Goal: Information Seeking & Learning: Learn about a topic

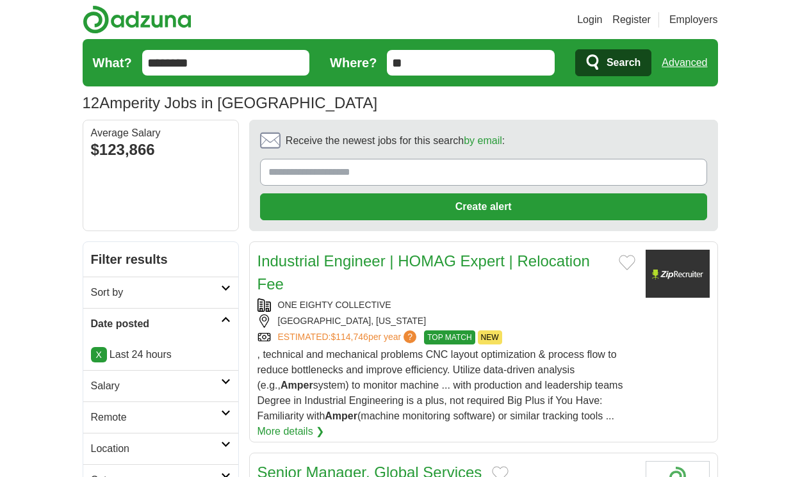
scroll to position [1805, 0]
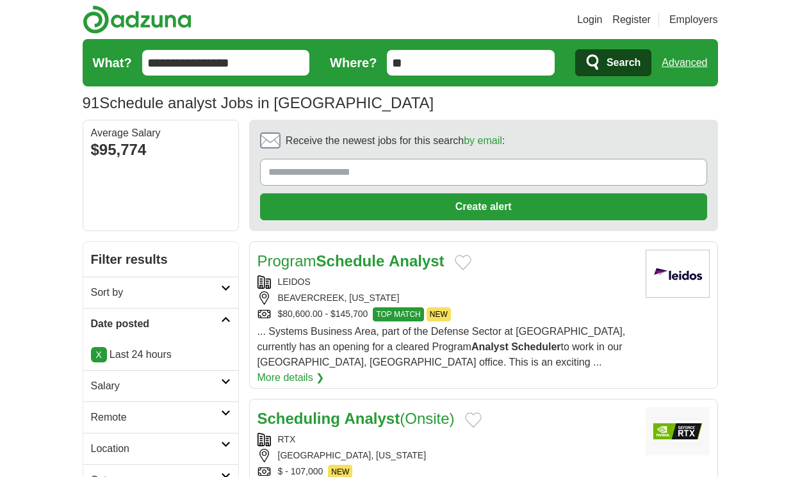
scroll to position [1890, 0]
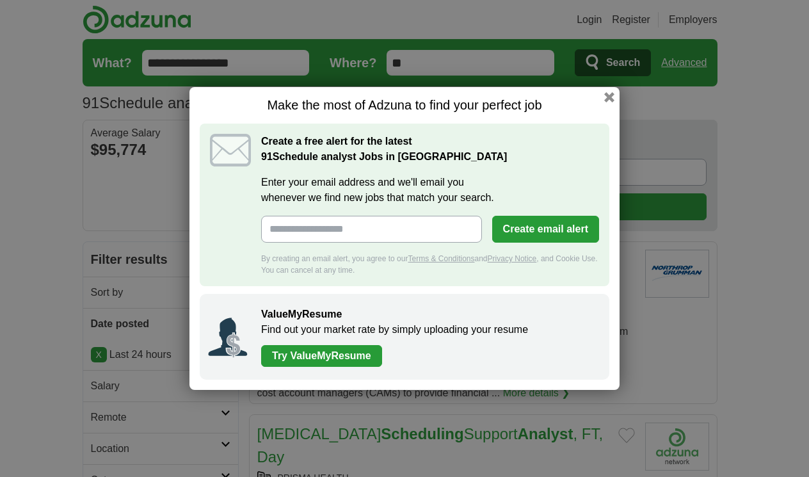
scroll to position [1967, 0]
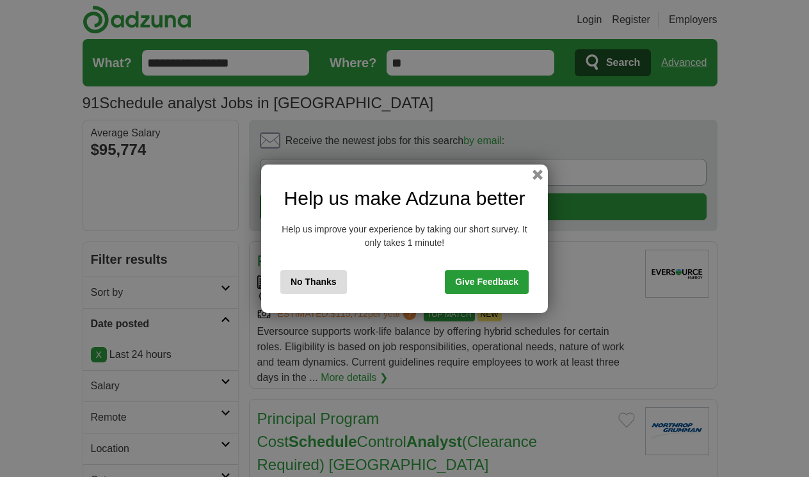
scroll to position [2051, 0]
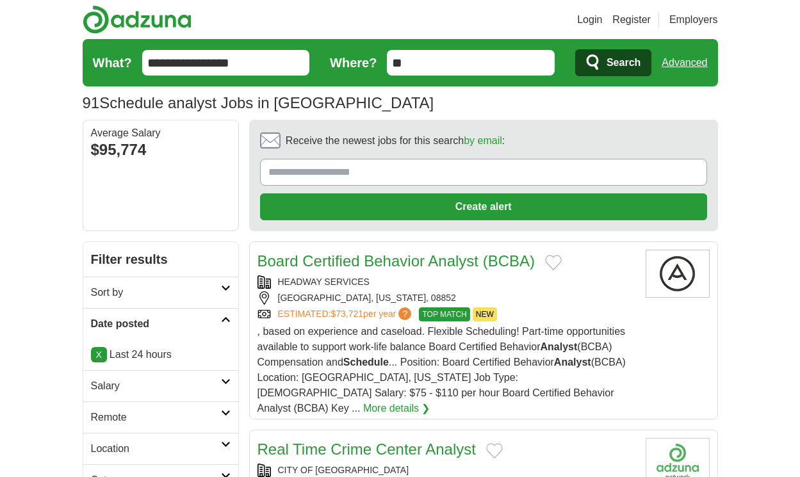
scroll to position [1943, 0]
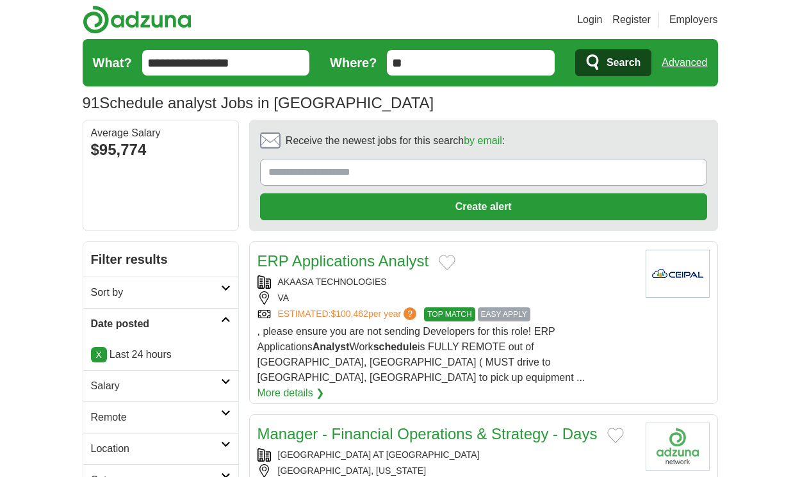
scroll to position [1821, 0]
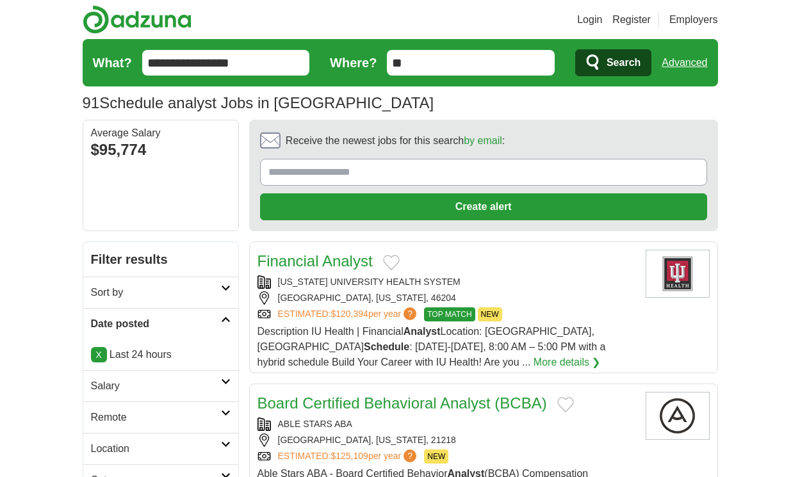
scroll to position [1774, 0]
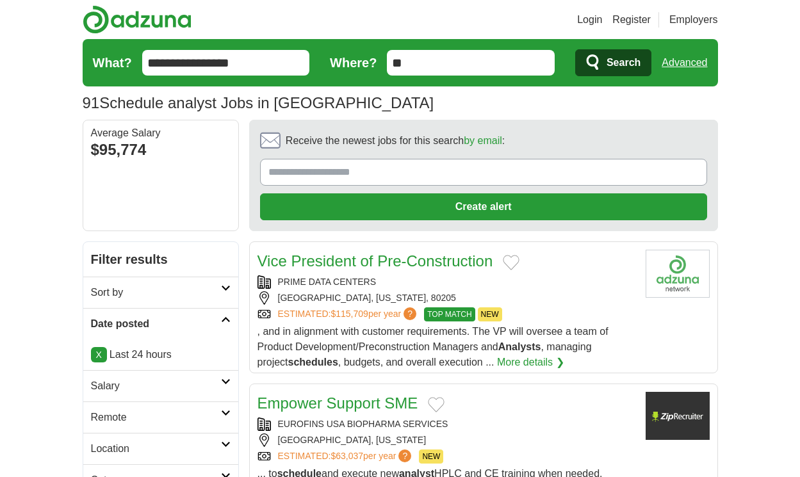
scroll to position [1774, 0]
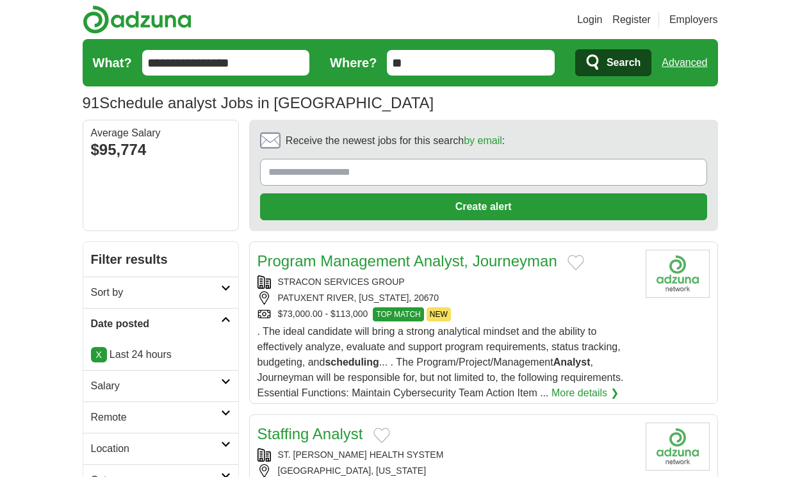
scroll to position [1867, 0]
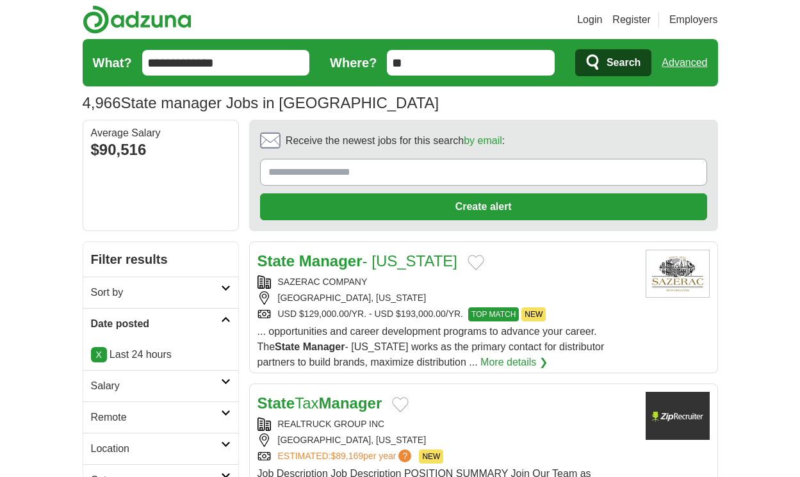
scroll to position [1913, 0]
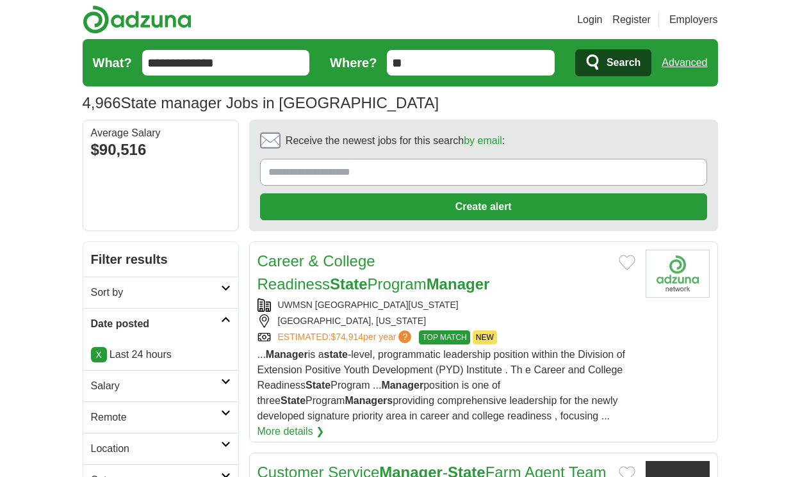
scroll to position [2013, 0]
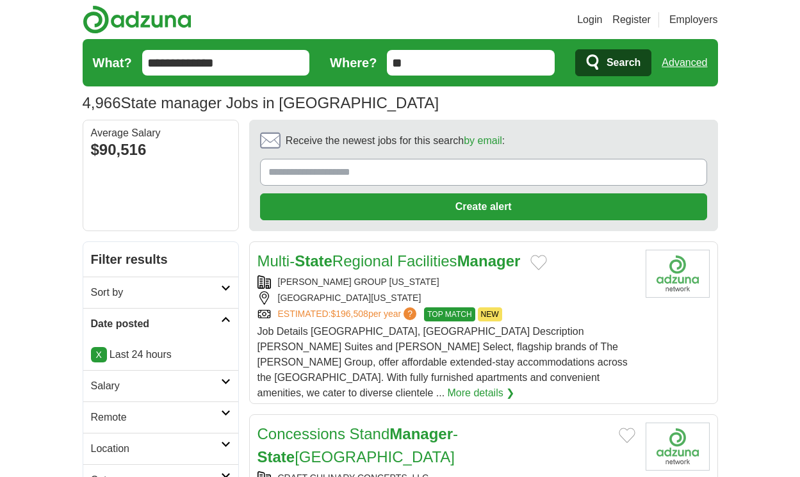
scroll to position [1905, 0]
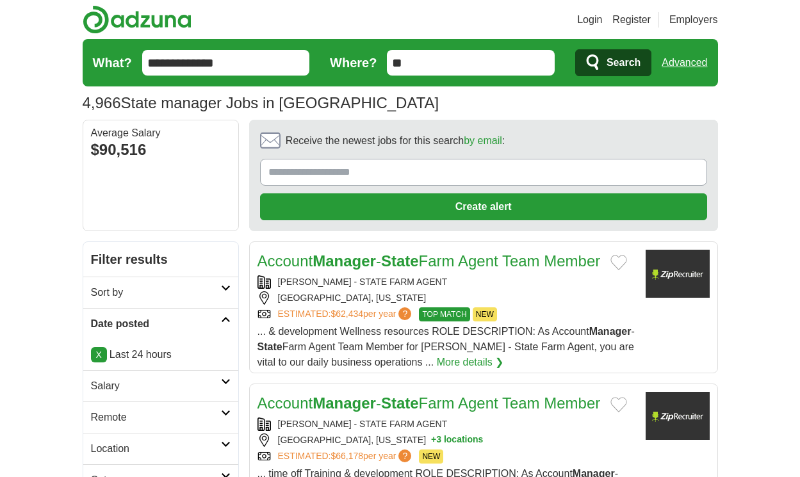
scroll to position [1967, 0]
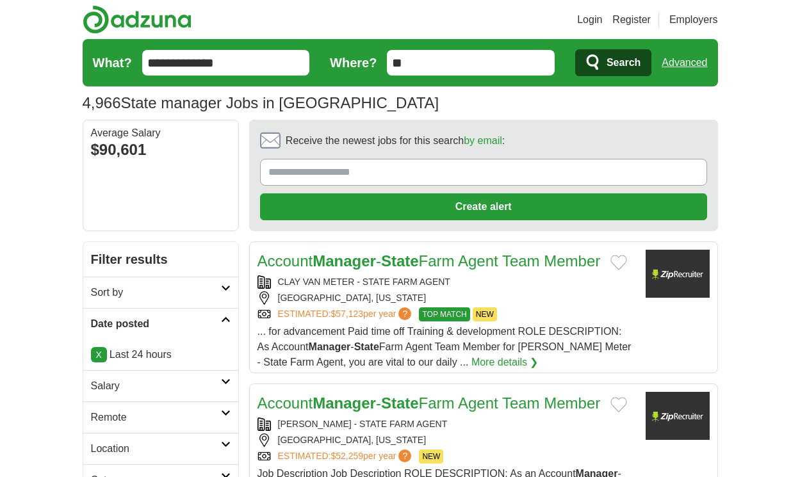
scroll to position [1967, 0]
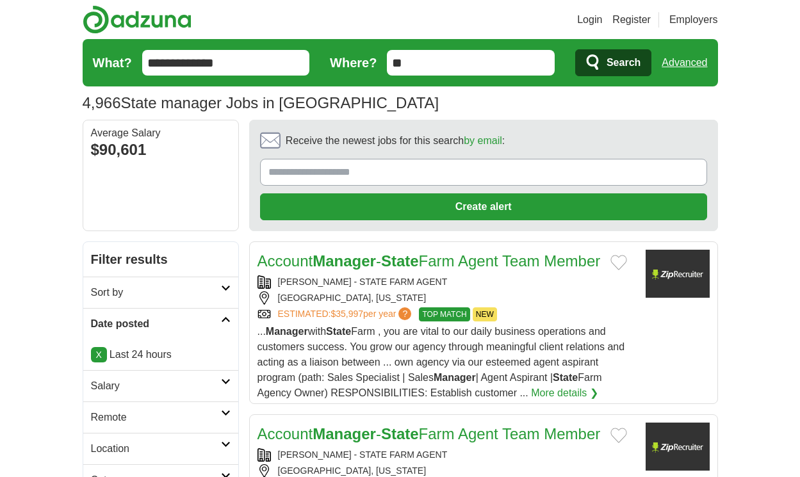
scroll to position [1997, 0]
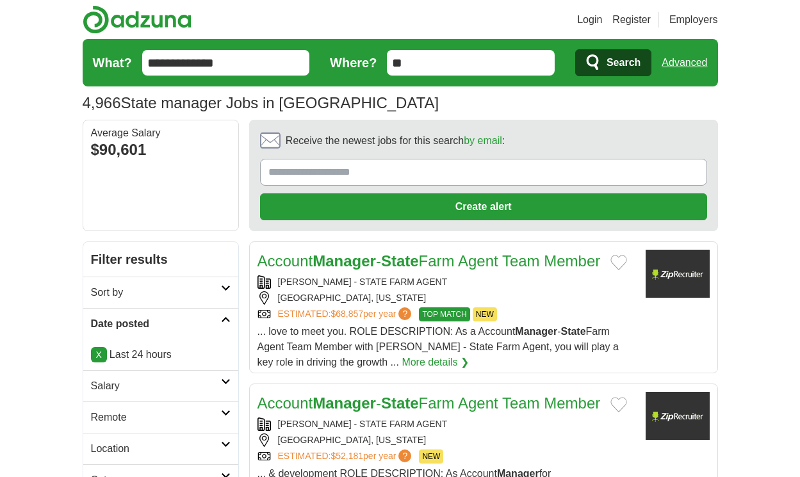
scroll to position [1974, 0]
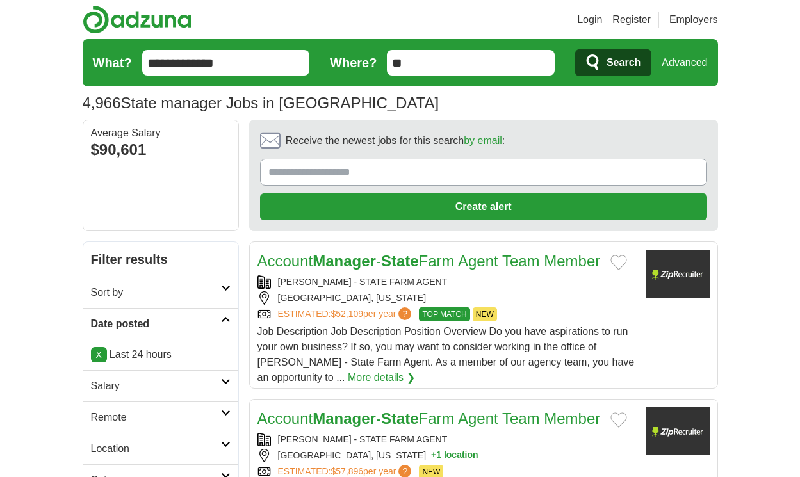
scroll to position [2089, 0]
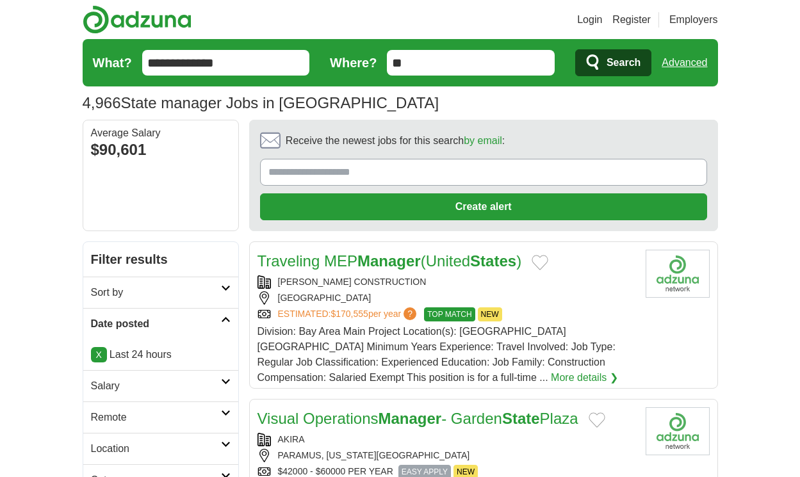
scroll to position [1997, 0]
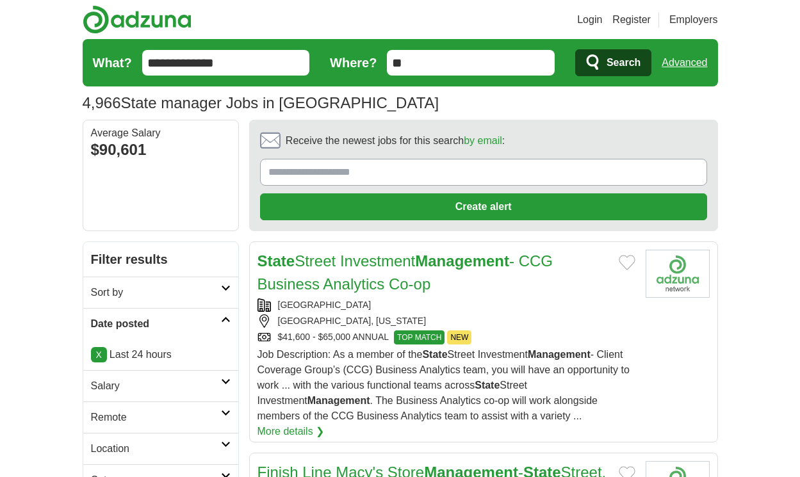
scroll to position [1928, 0]
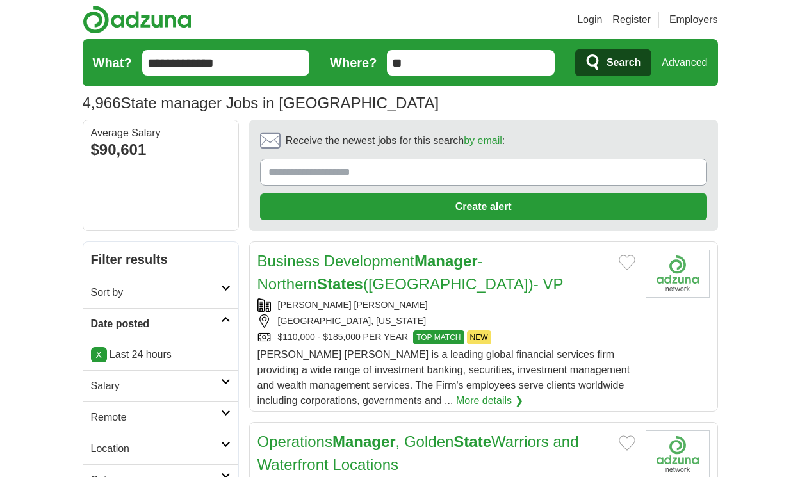
scroll to position [2224, 0]
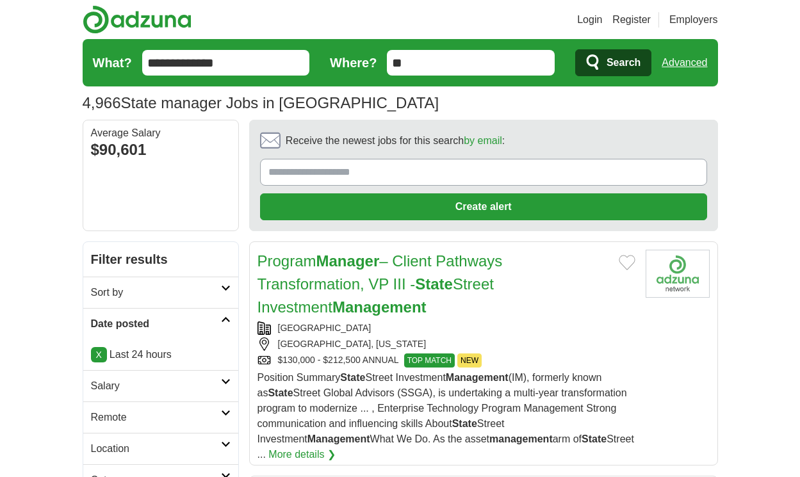
scroll to position [2009, 0]
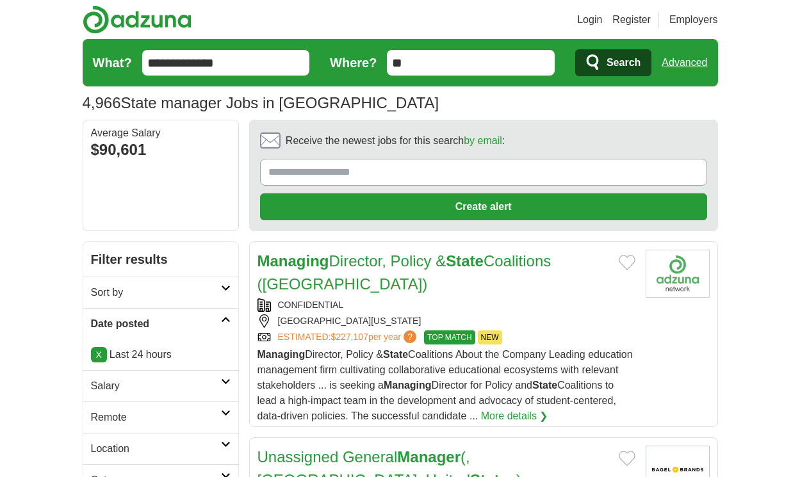
scroll to position [2055, 0]
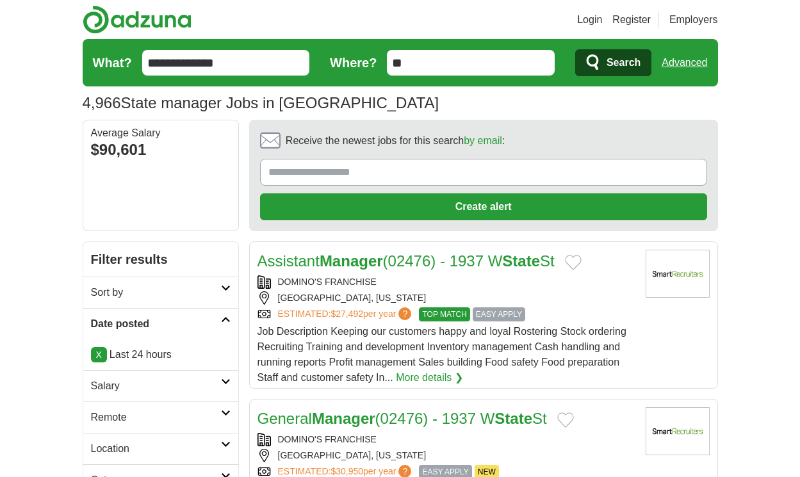
scroll to position [2024, 0]
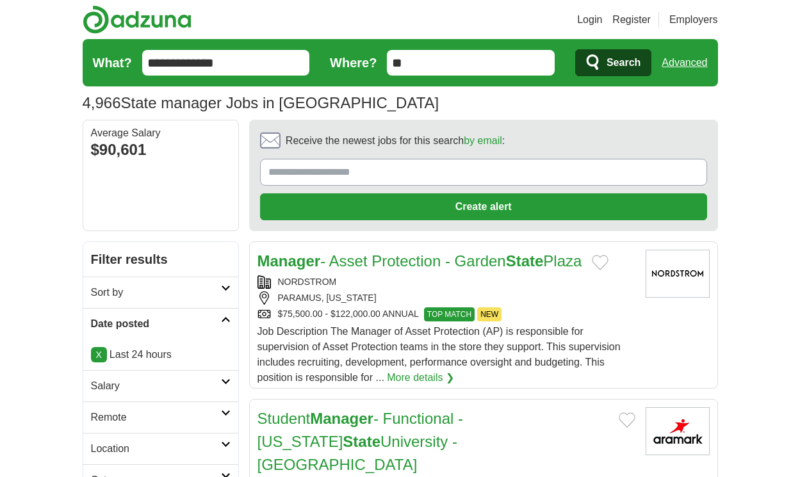
scroll to position [1970, 0]
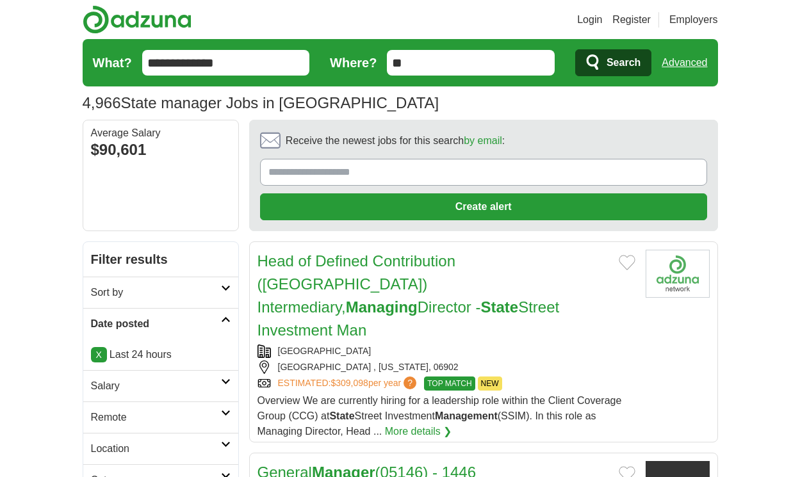
scroll to position [1967, 0]
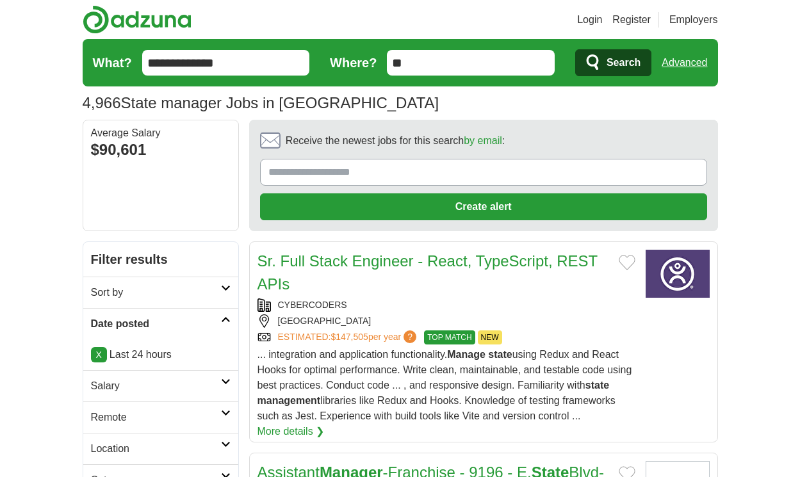
scroll to position [2074, 0]
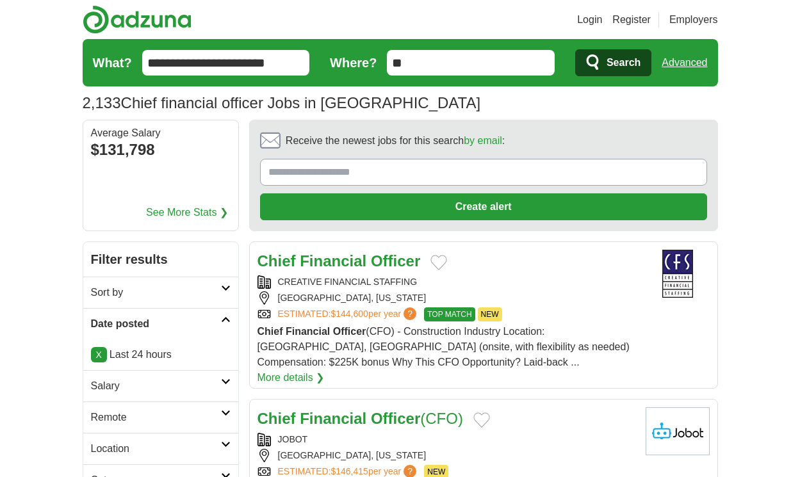
scroll to position [1813, 0]
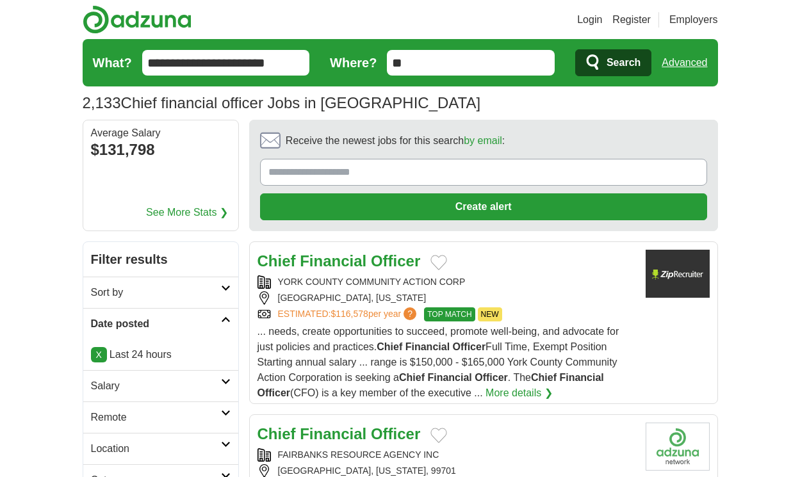
scroll to position [1982, 0]
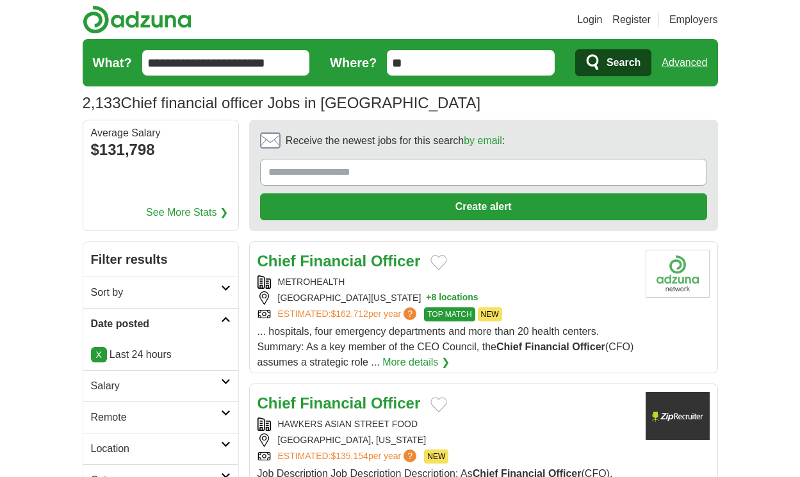
scroll to position [1782, 0]
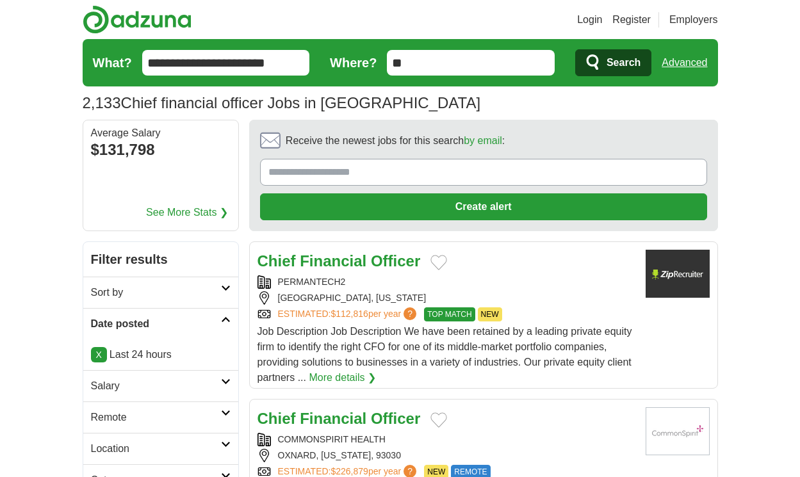
scroll to position [1859, 0]
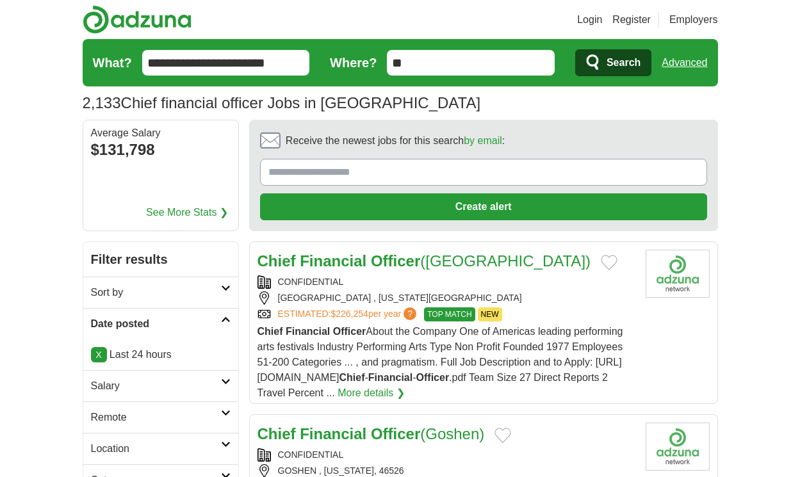
scroll to position [2059, 0]
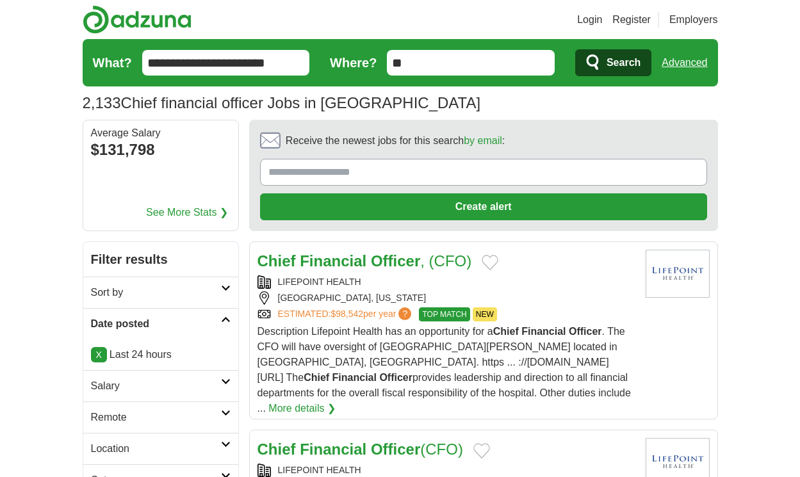
scroll to position [1951, 0]
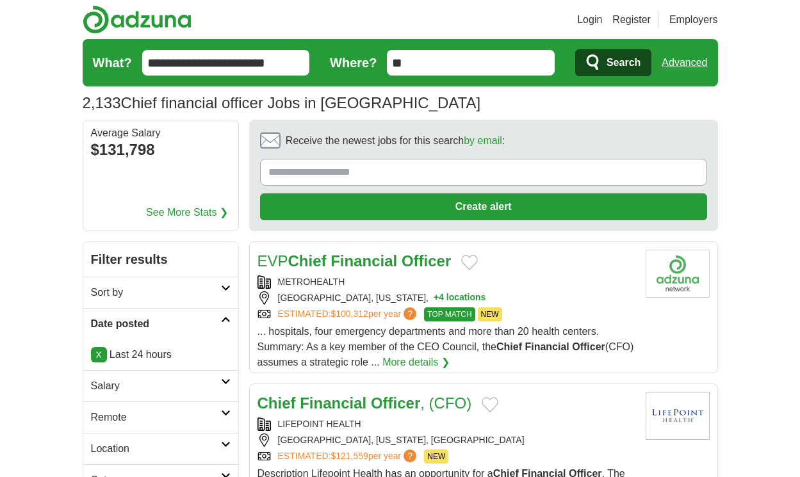
scroll to position [1813, 0]
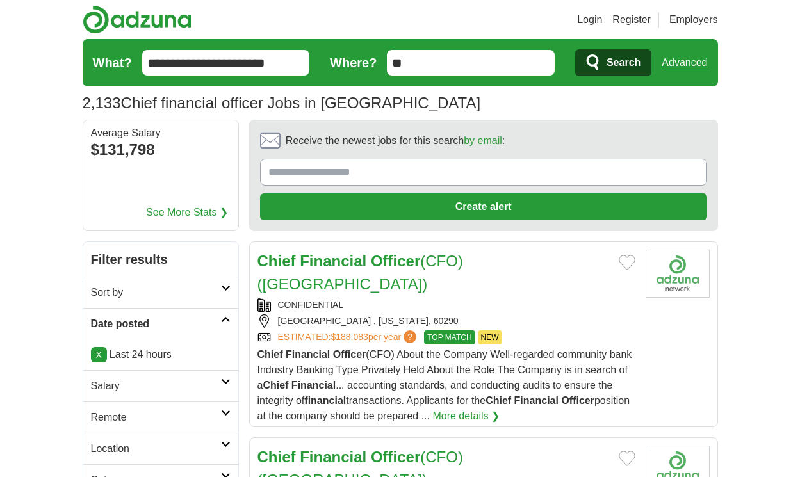
scroll to position [1798, 0]
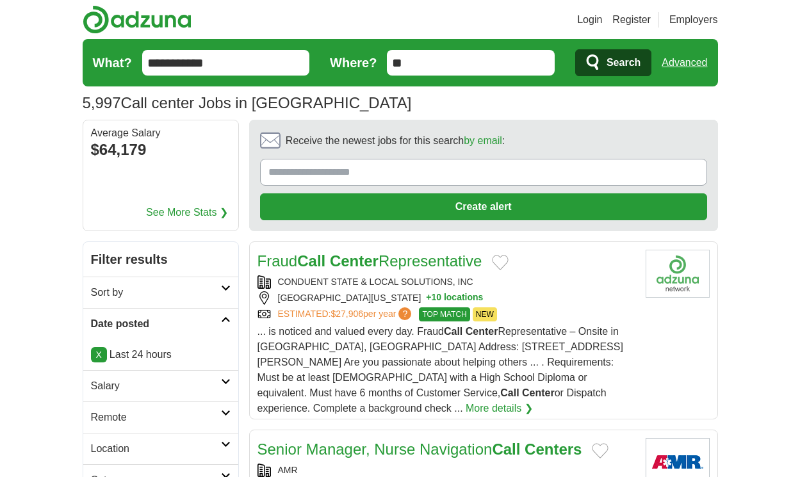
scroll to position [1997, 0]
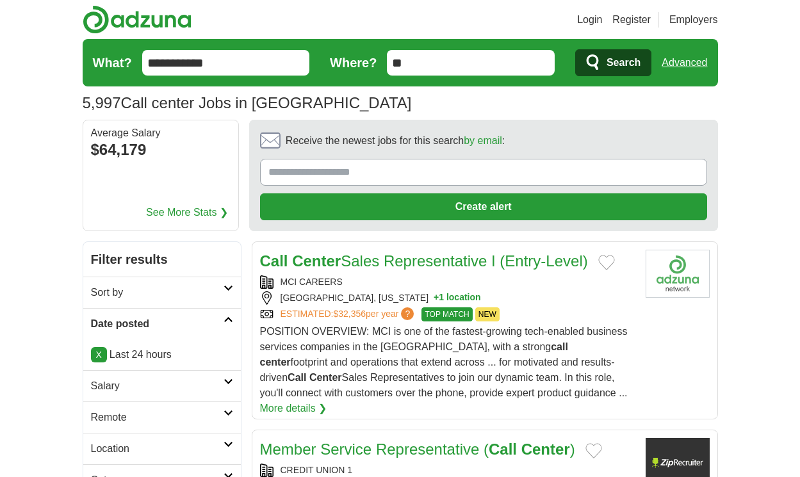
scroll to position [1936, 0]
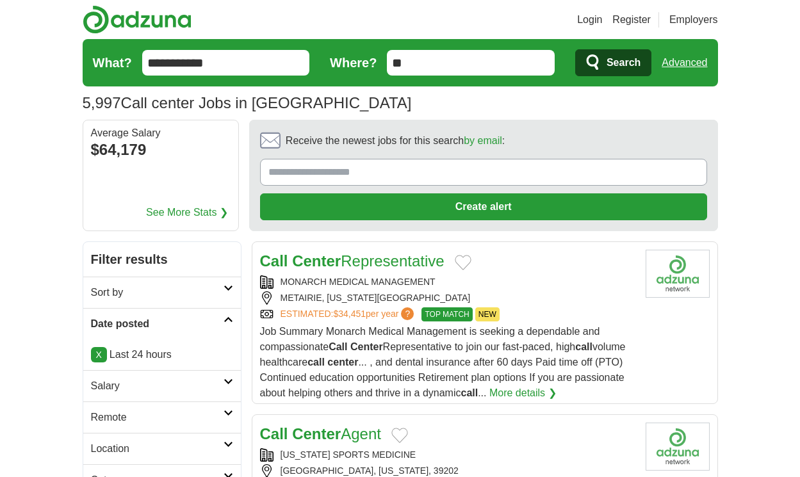
scroll to position [2013, 0]
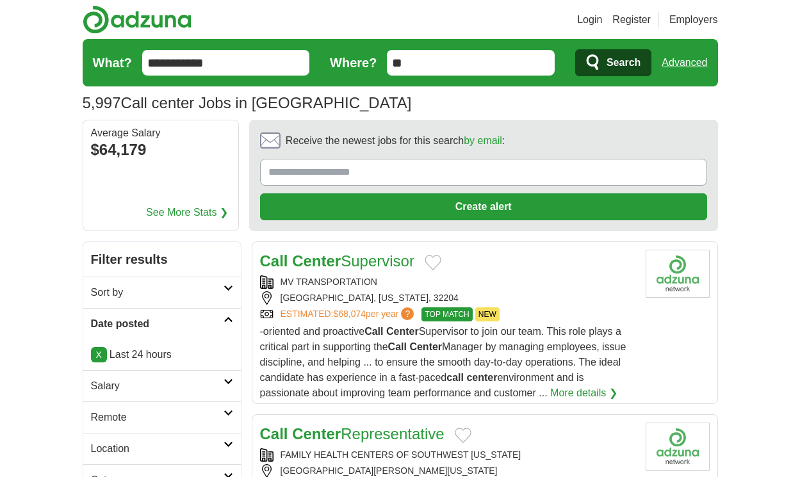
scroll to position [2028, 0]
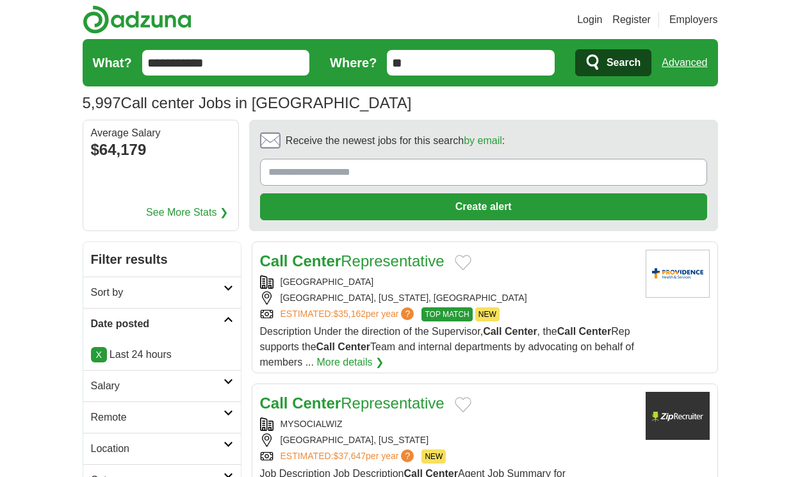
scroll to position [2013, 0]
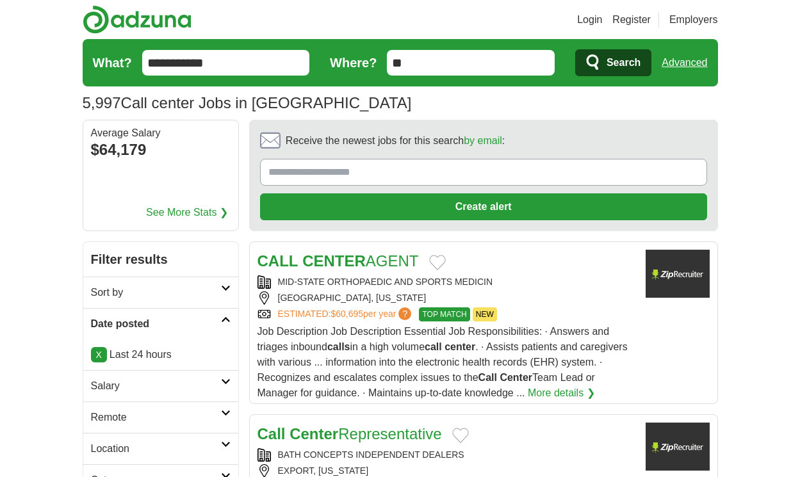
scroll to position [1997, 0]
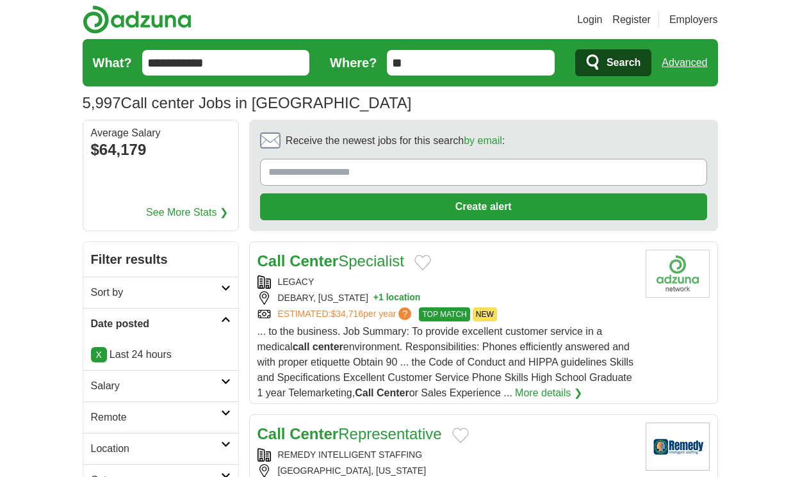
scroll to position [2028, 0]
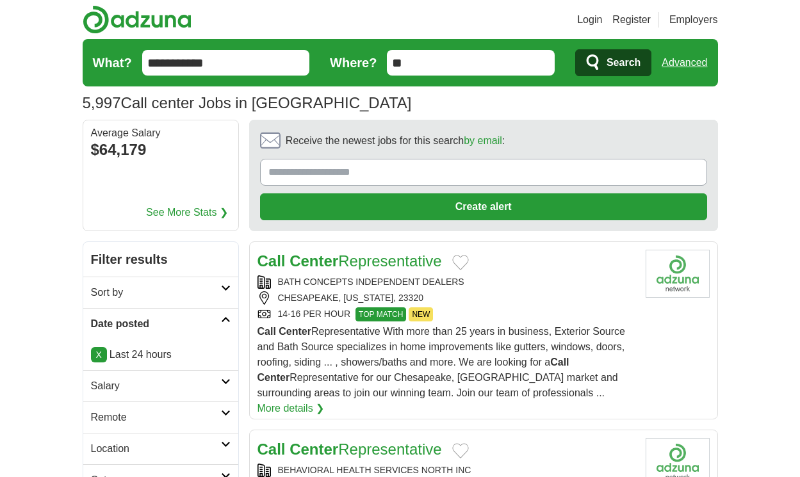
scroll to position [1997, 0]
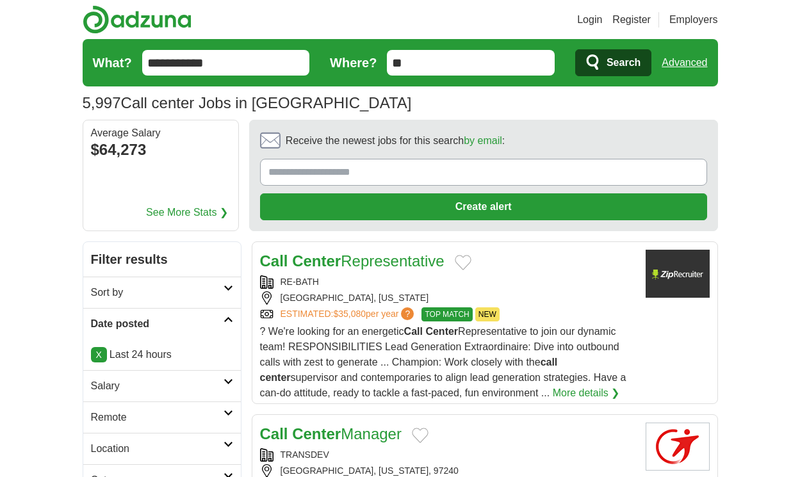
scroll to position [1982, 0]
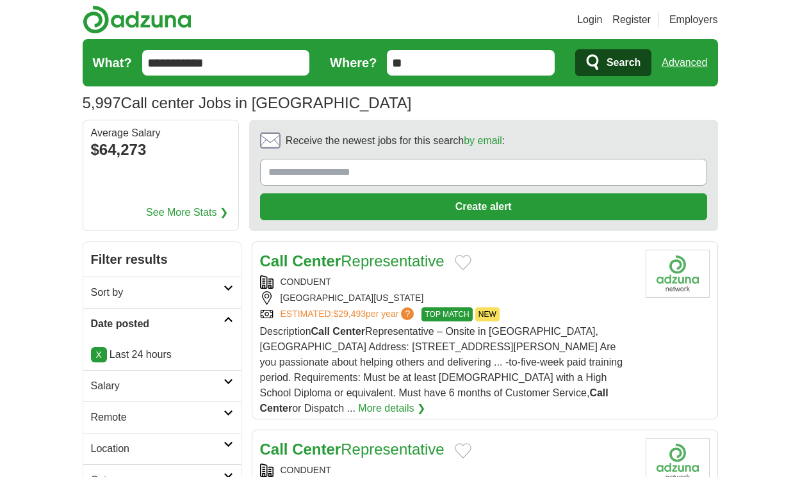
scroll to position [1844, 0]
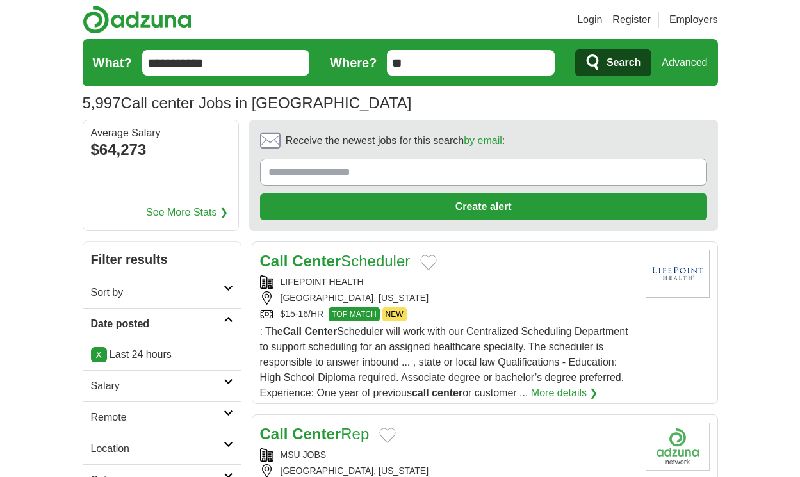
scroll to position [1859, 0]
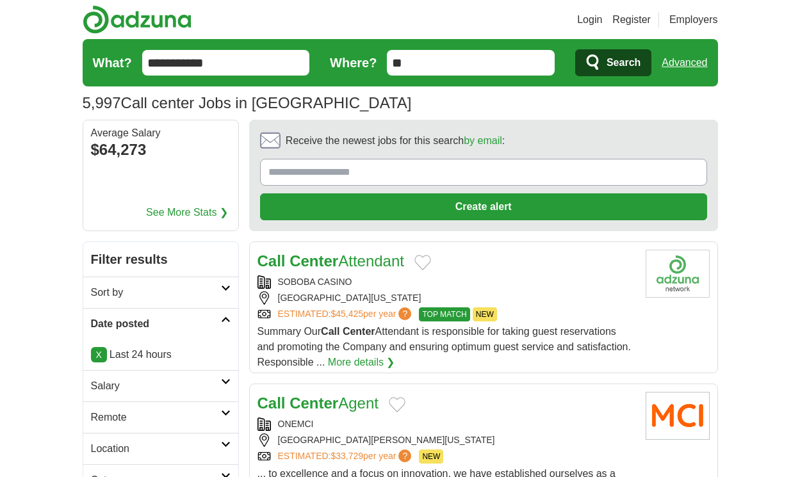
scroll to position [1890, 0]
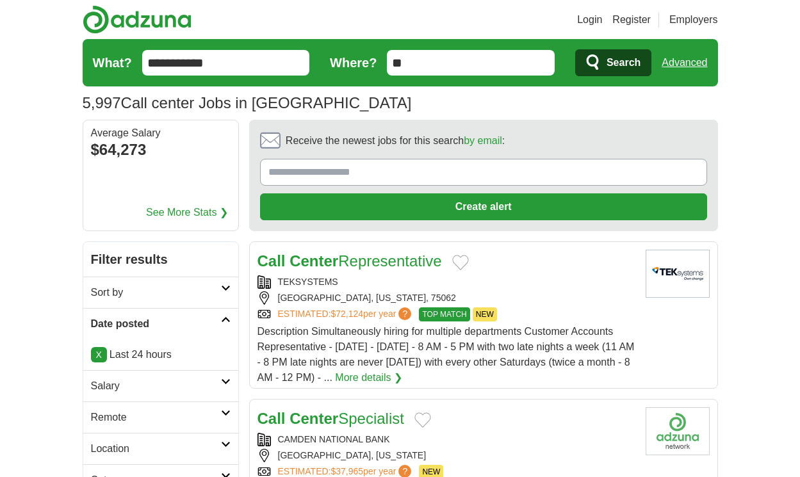
scroll to position [1871, 0]
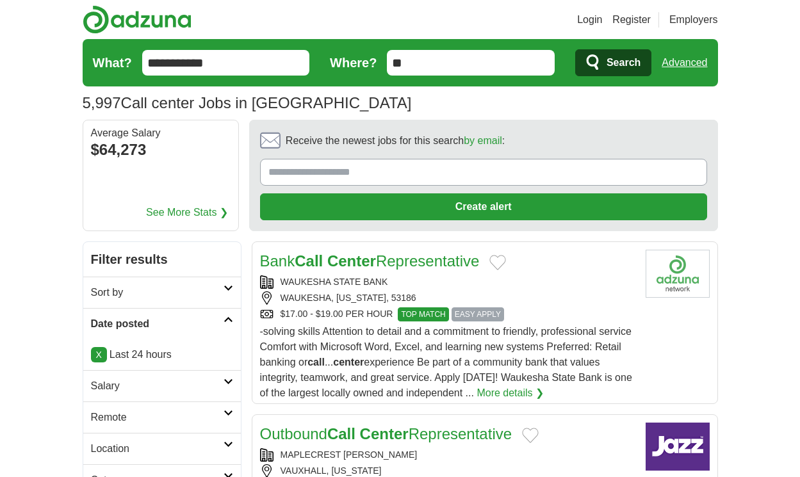
scroll to position [2055, 0]
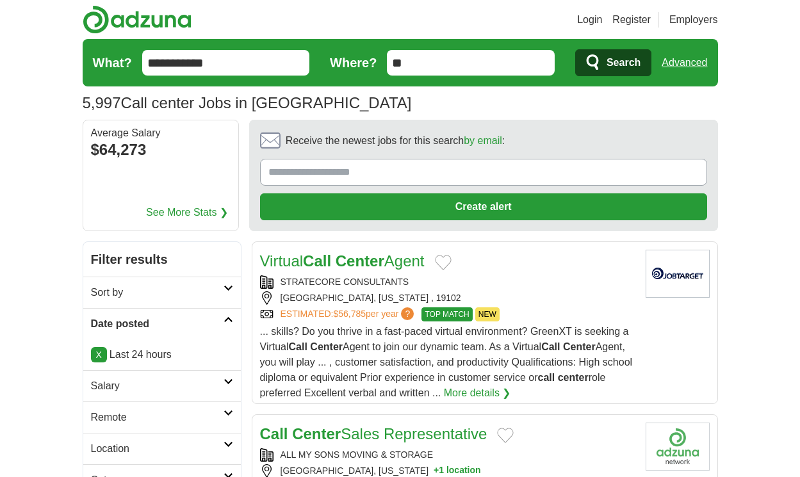
scroll to position [2070, 0]
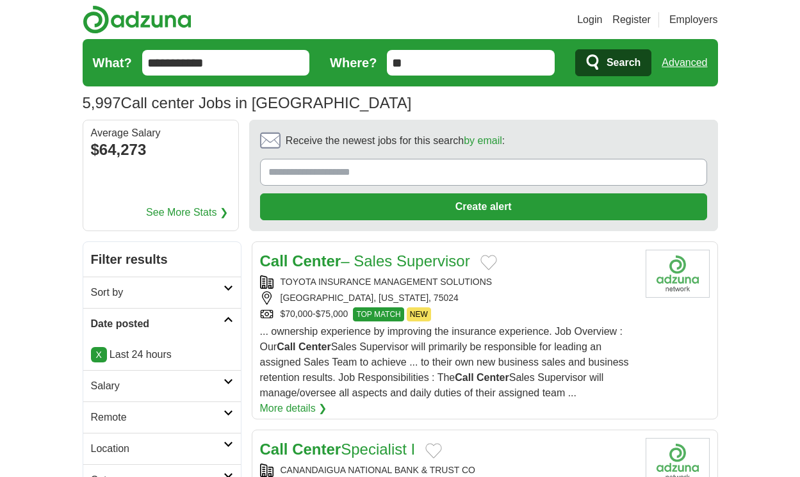
scroll to position [2086, 0]
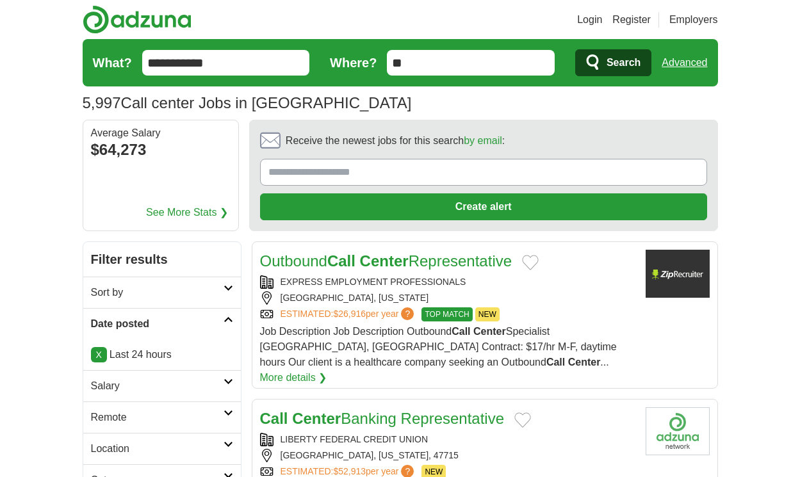
scroll to position [2009, 0]
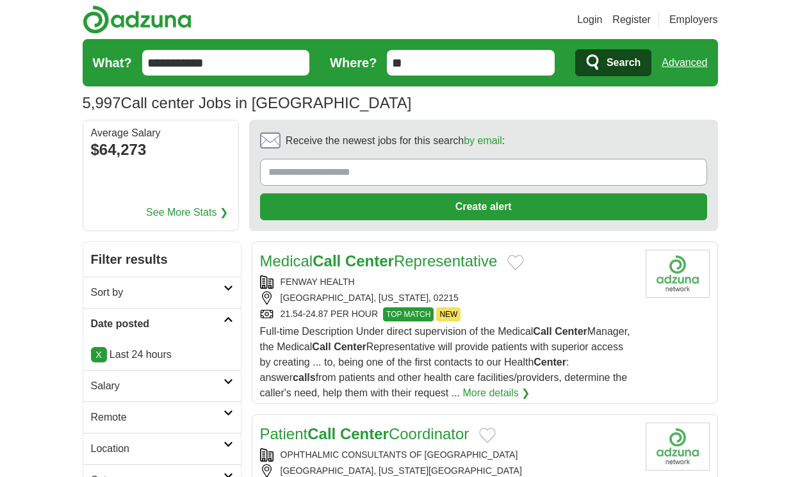
scroll to position [1951, 0]
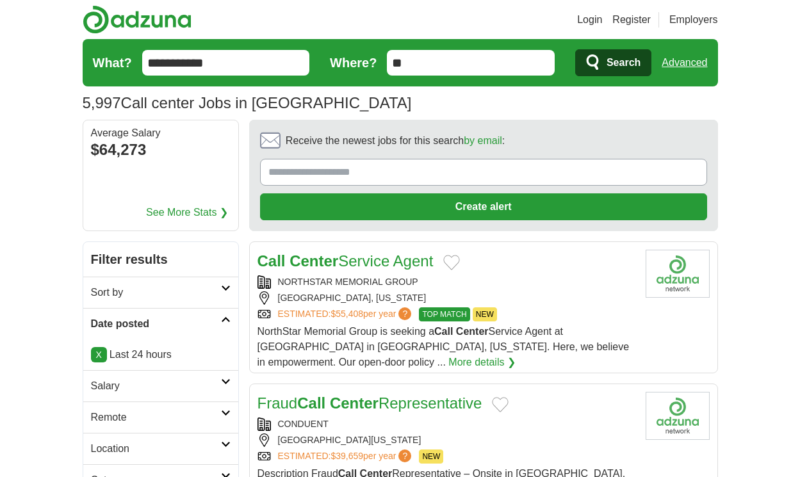
scroll to position [1951, 0]
